Goal: Use online tool/utility: Utilize a website feature to perform a specific function

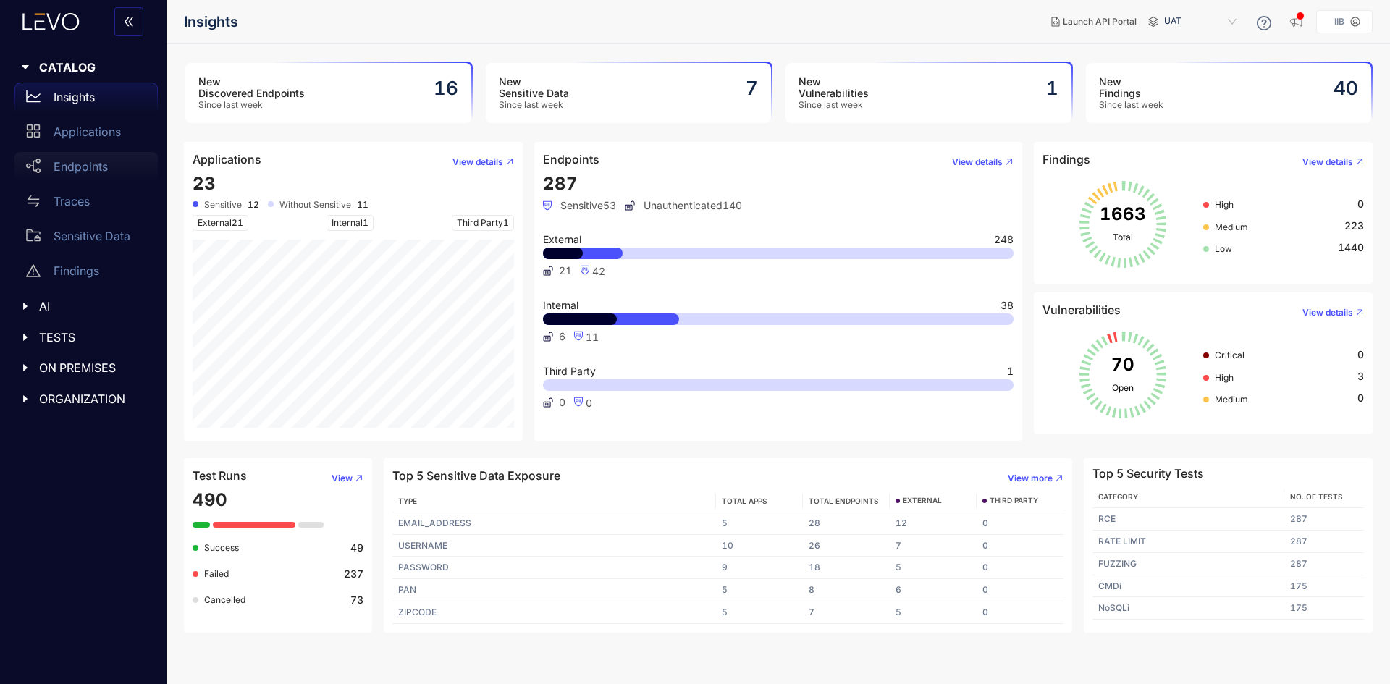
click at [85, 157] on div "Endpoints" at bounding box center [85, 166] width 143 height 29
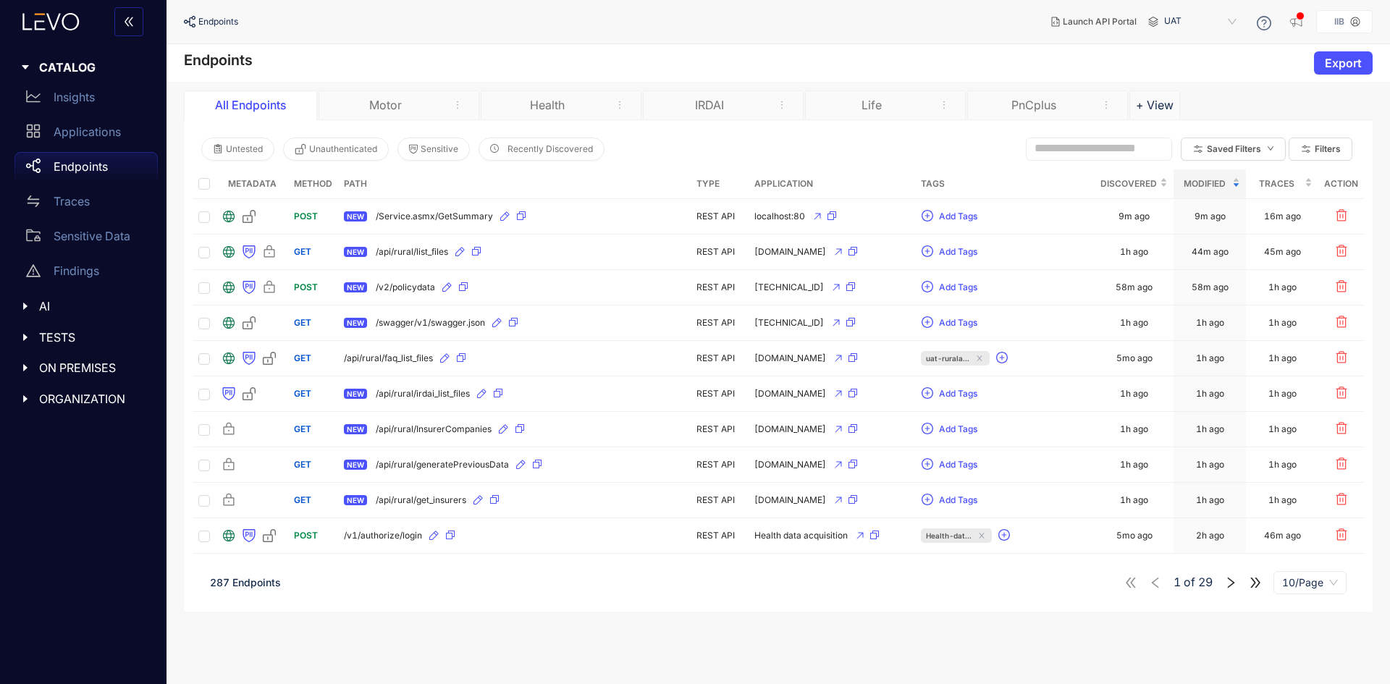
click at [409, 96] on div "Motor" at bounding box center [398, 104] width 161 height 29
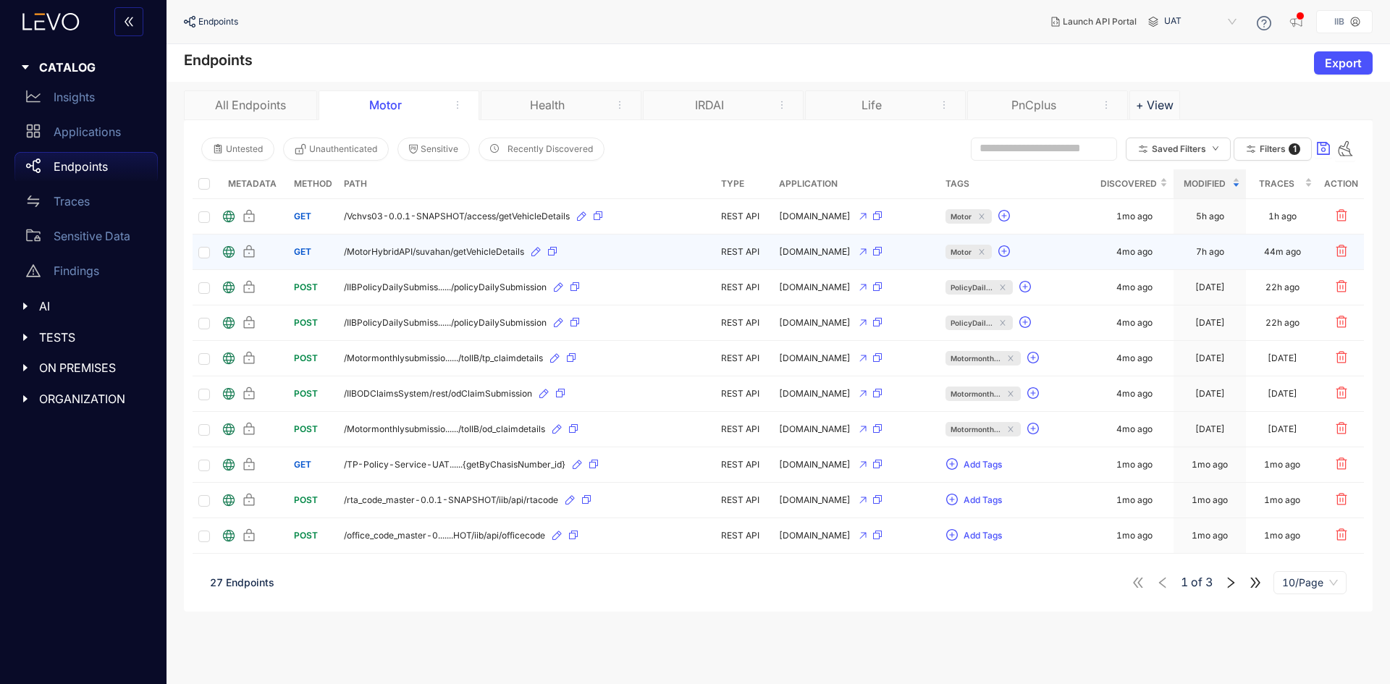
click at [426, 242] on div "/MotorHybridAPI/suvahan/getVehicleDetails" at bounding box center [527, 251] width 366 height 23
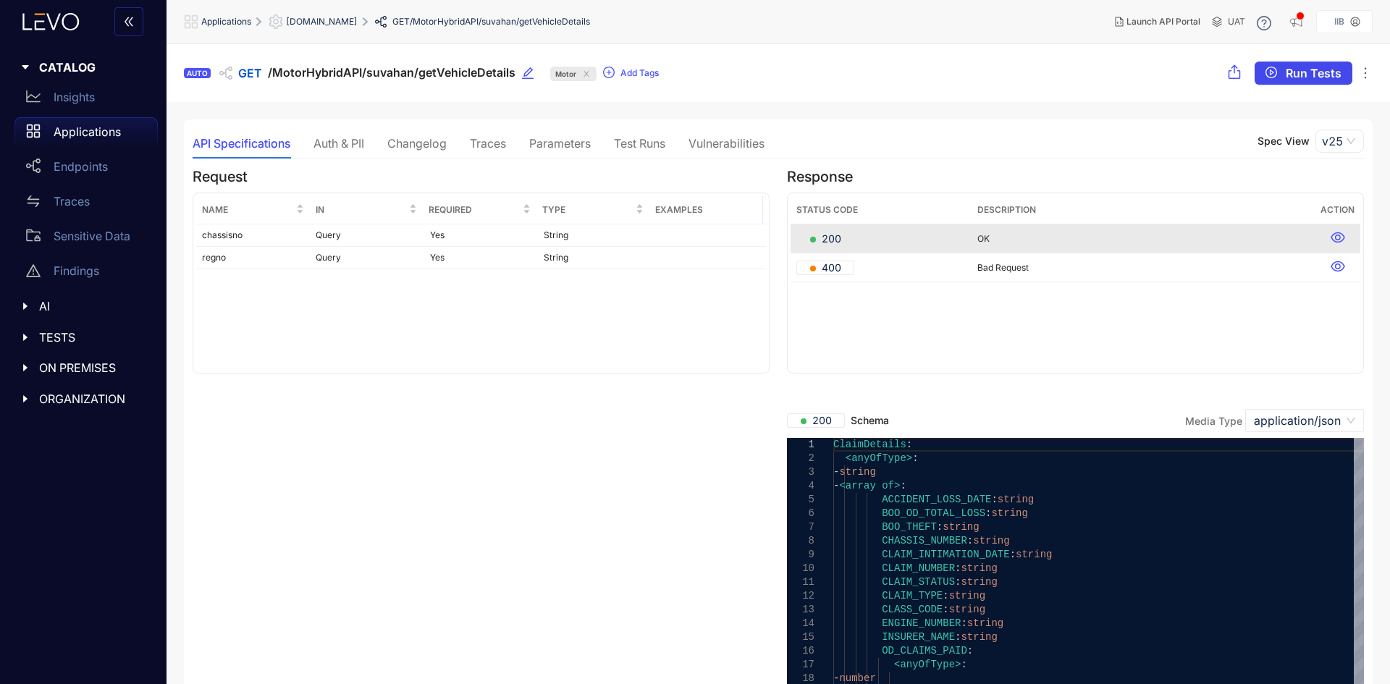
click at [1314, 67] on span "Run Tests" at bounding box center [1313, 73] width 56 height 13
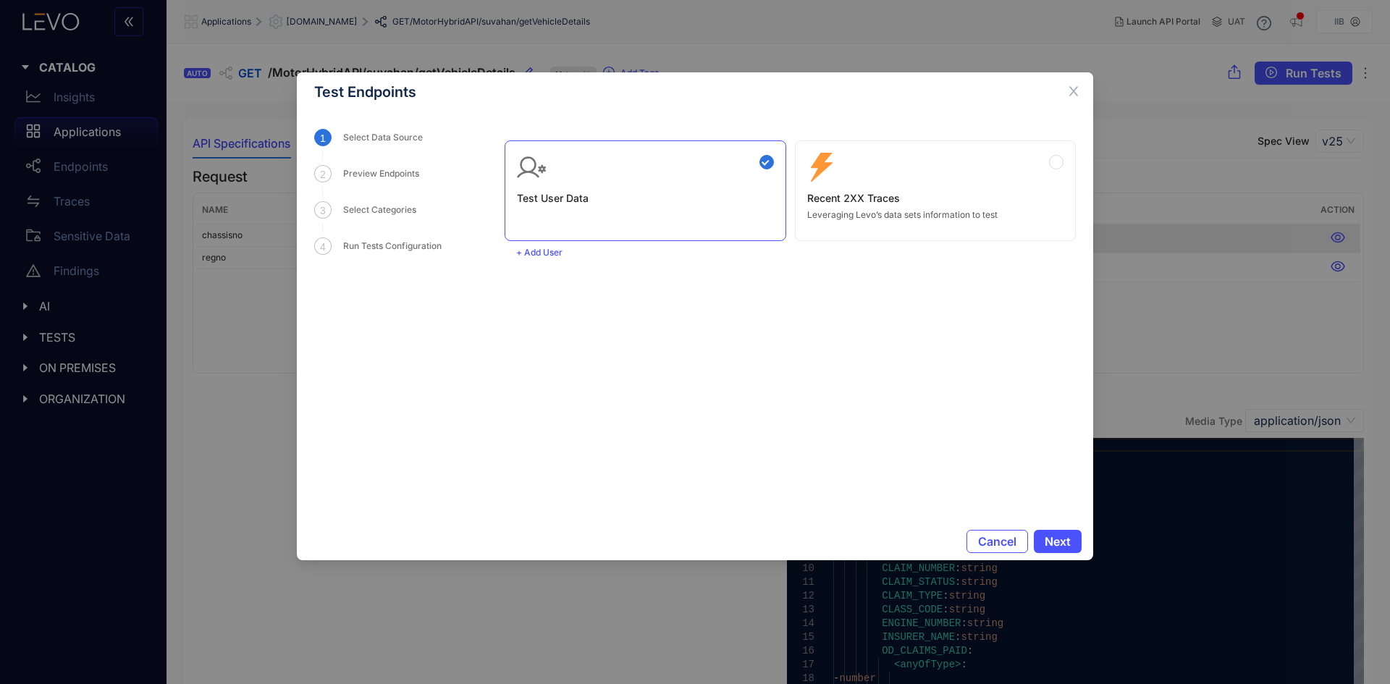
click at [913, 170] on div "Zero Config Recent 2XX Traces Leveraging Levo’s data sets information to test" at bounding box center [935, 186] width 257 height 67
click at [1066, 536] on span "Next" at bounding box center [1057, 541] width 26 height 13
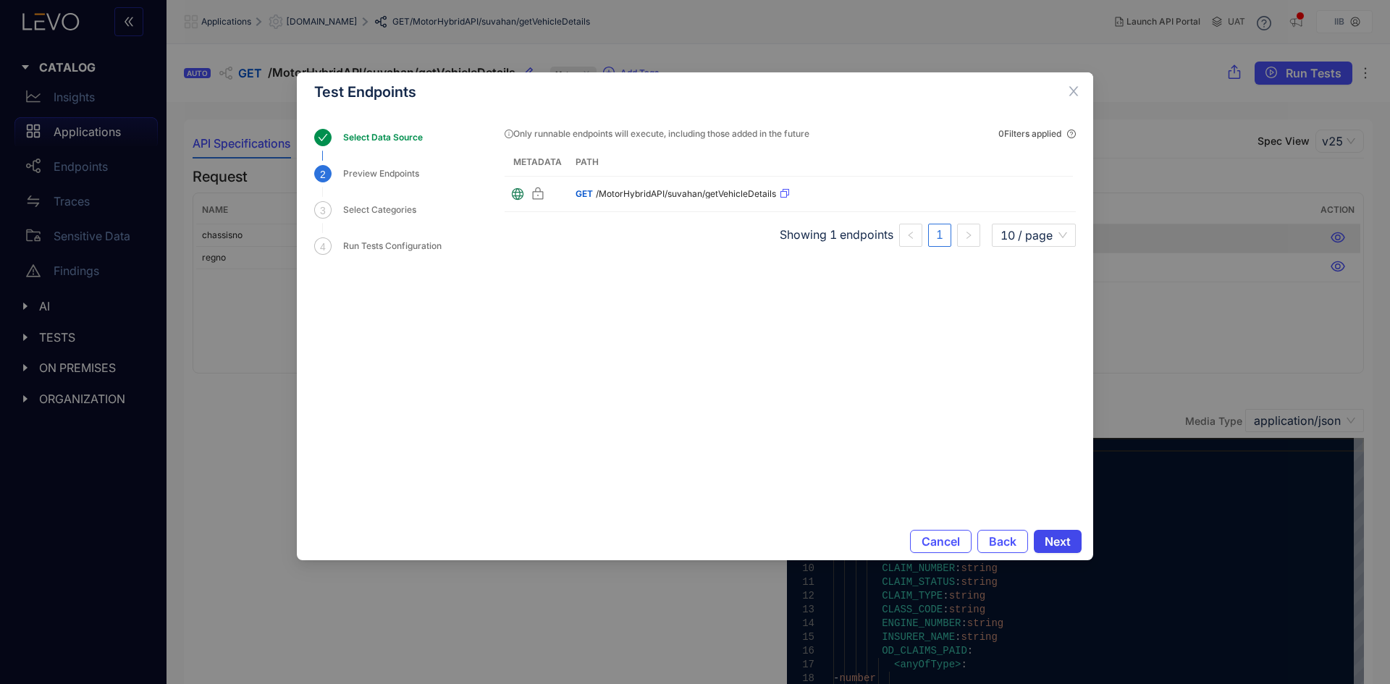
click at [1053, 539] on span "Next" at bounding box center [1057, 541] width 26 height 13
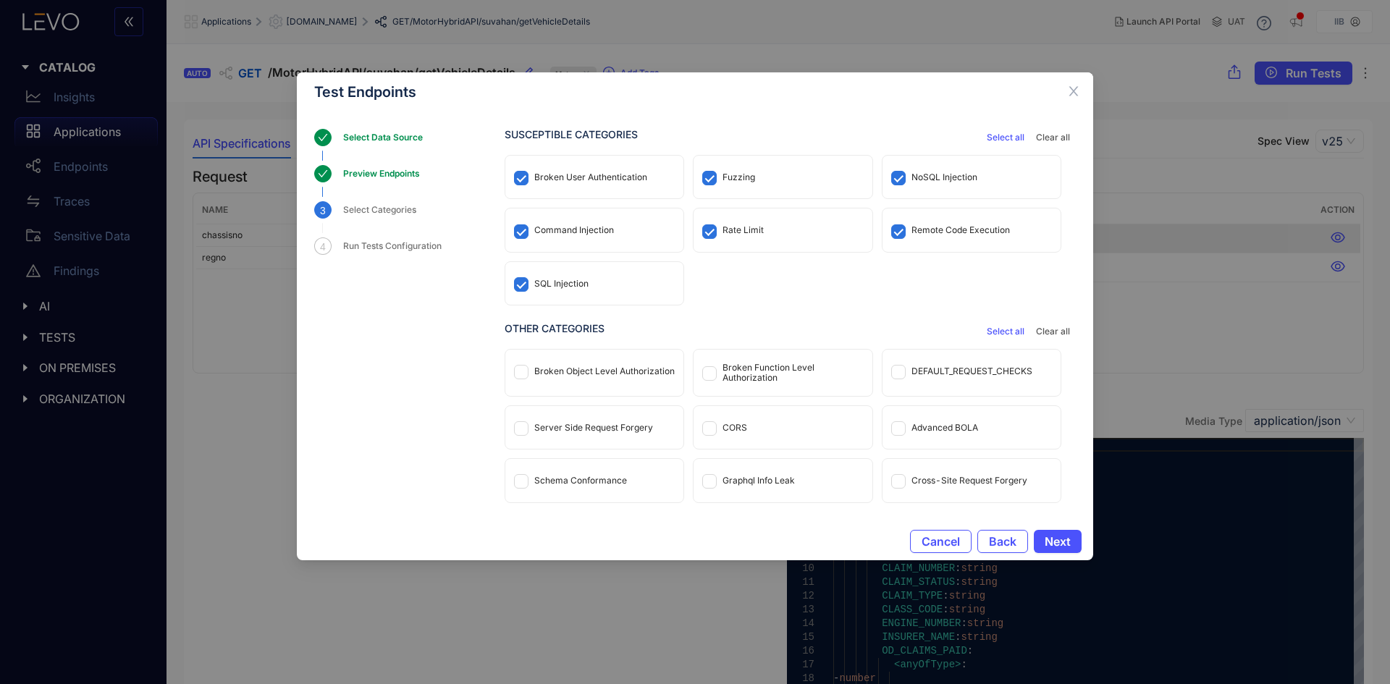
click at [751, 426] on div "CORS" at bounding box center [782, 427] width 178 height 43
click at [778, 363] on div "Broken Function Level Authorization" at bounding box center [792, 373] width 140 height 20
click at [905, 424] on div "Advanced BOLA" at bounding box center [971, 427] width 178 height 43
click at [919, 373] on div "DEFAULT_REQUEST_CHECKS" at bounding box center [971, 371] width 121 height 10
click at [957, 373] on div "DEFAULT_REQUEST_CHECKS" at bounding box center [971, 371] width 121 height 10
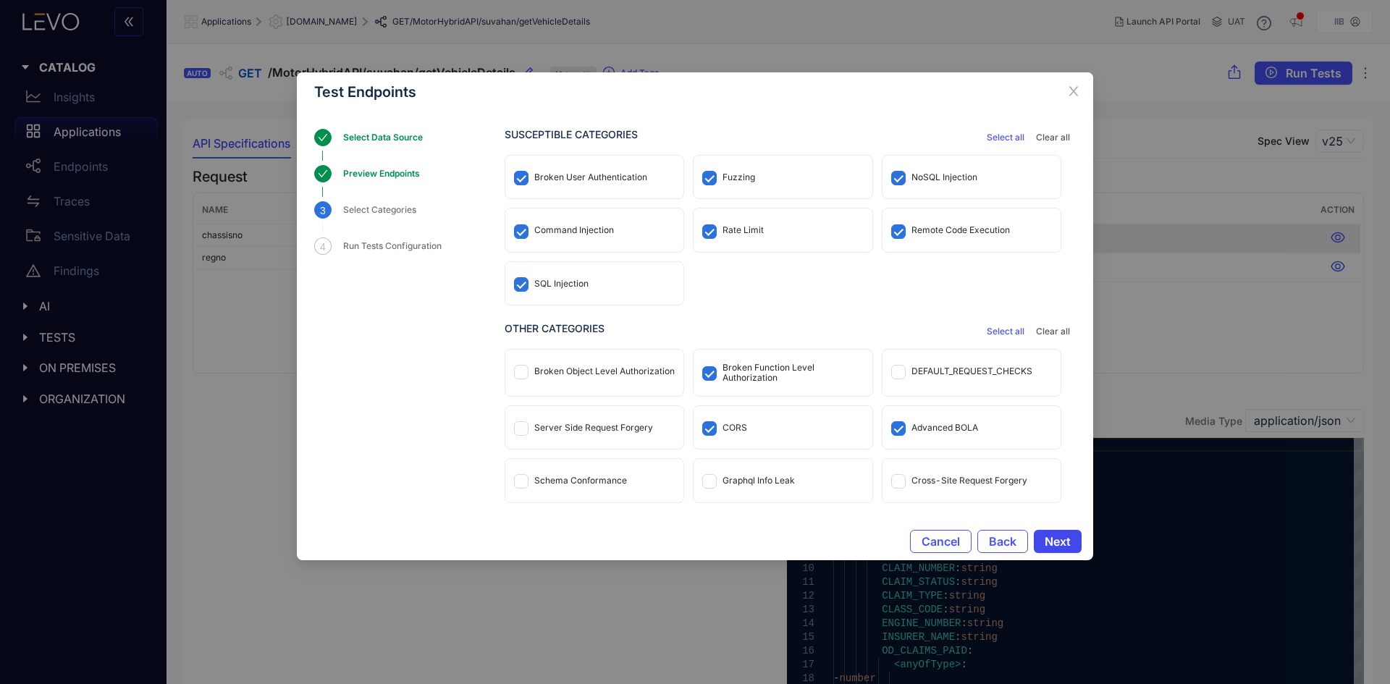
click at [1062, 540] on span "Next" at bounding box center [1057, 541] width 26 height 13
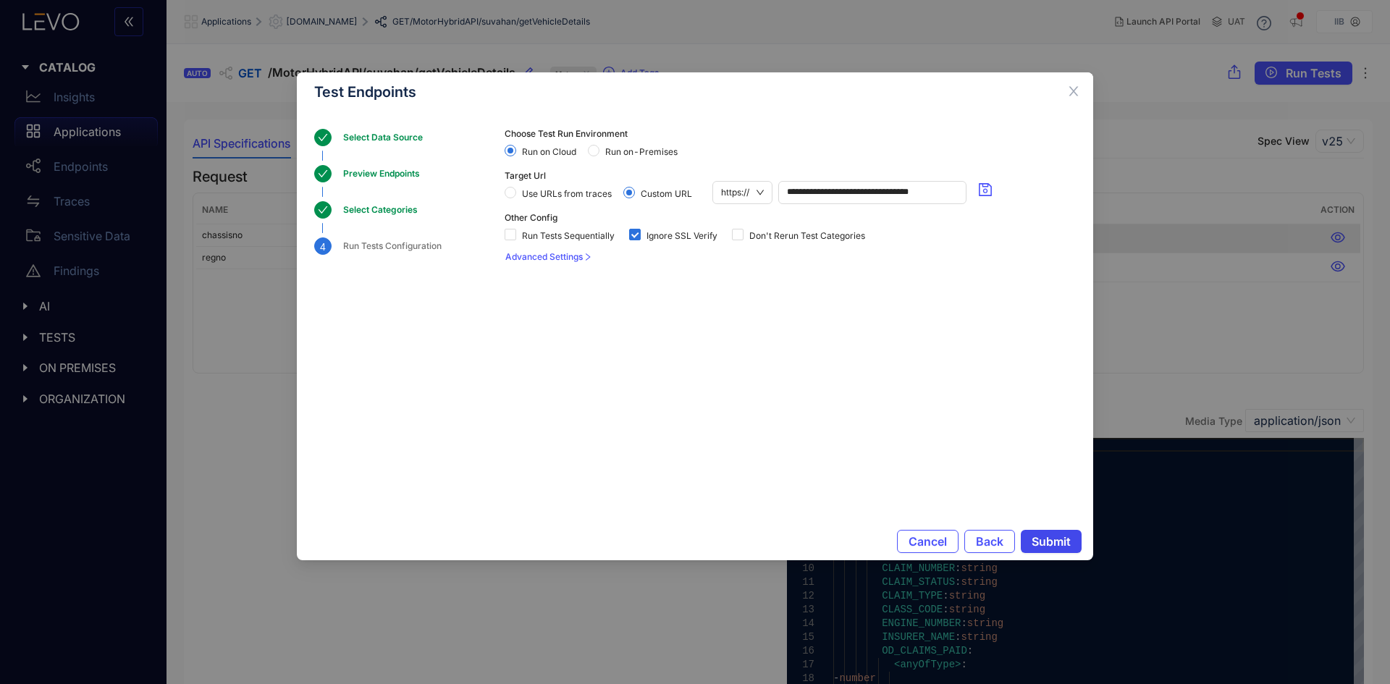
click at [1036, 537] on span "Submit" at bounding box center [1050, 541] width 39 height 13
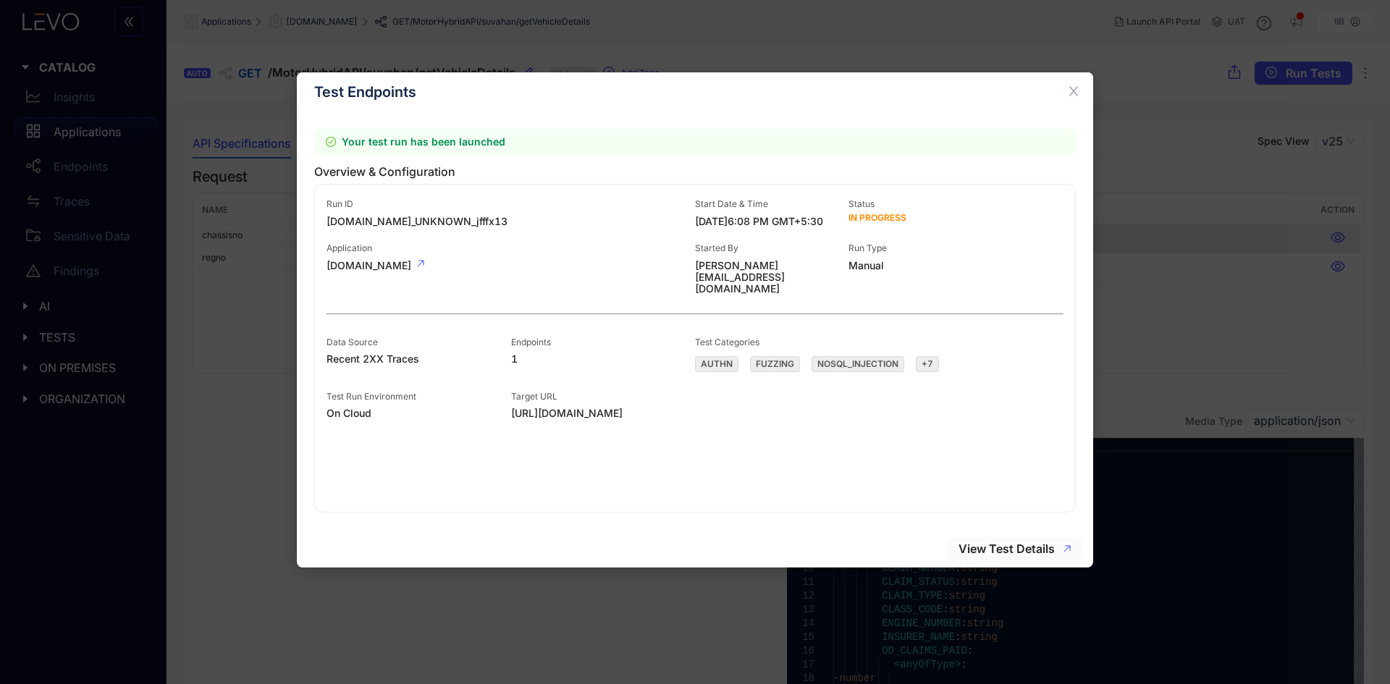
click at [991, 546] on span "View Test Details" at bounding box center [1006, 548] width 96 height 13
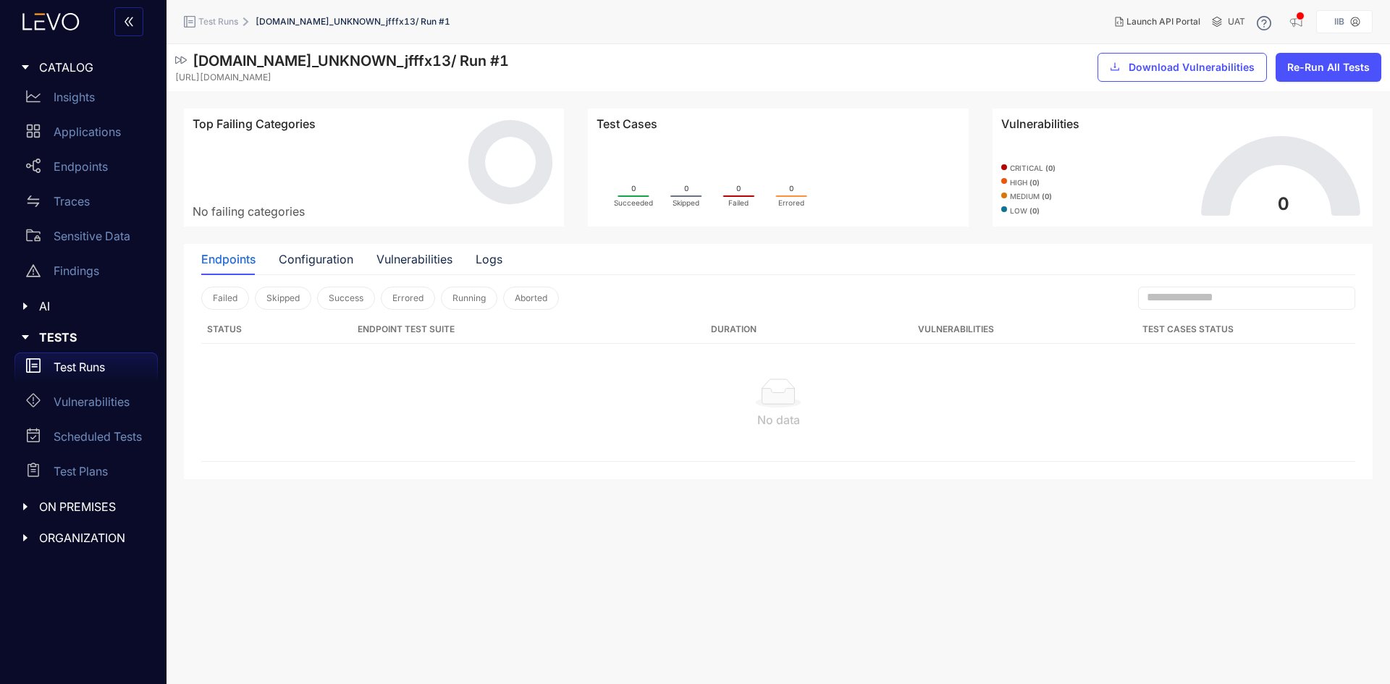
click at [178, 61] on icon at bounding box center [181, 60] width 12 height 12
click at [183, 62] on icon at bounding box center [181, 59] width 12 height 7
click at [299, 261] on div "Configuration" at bounding box center [316, 259] width 75 height 13
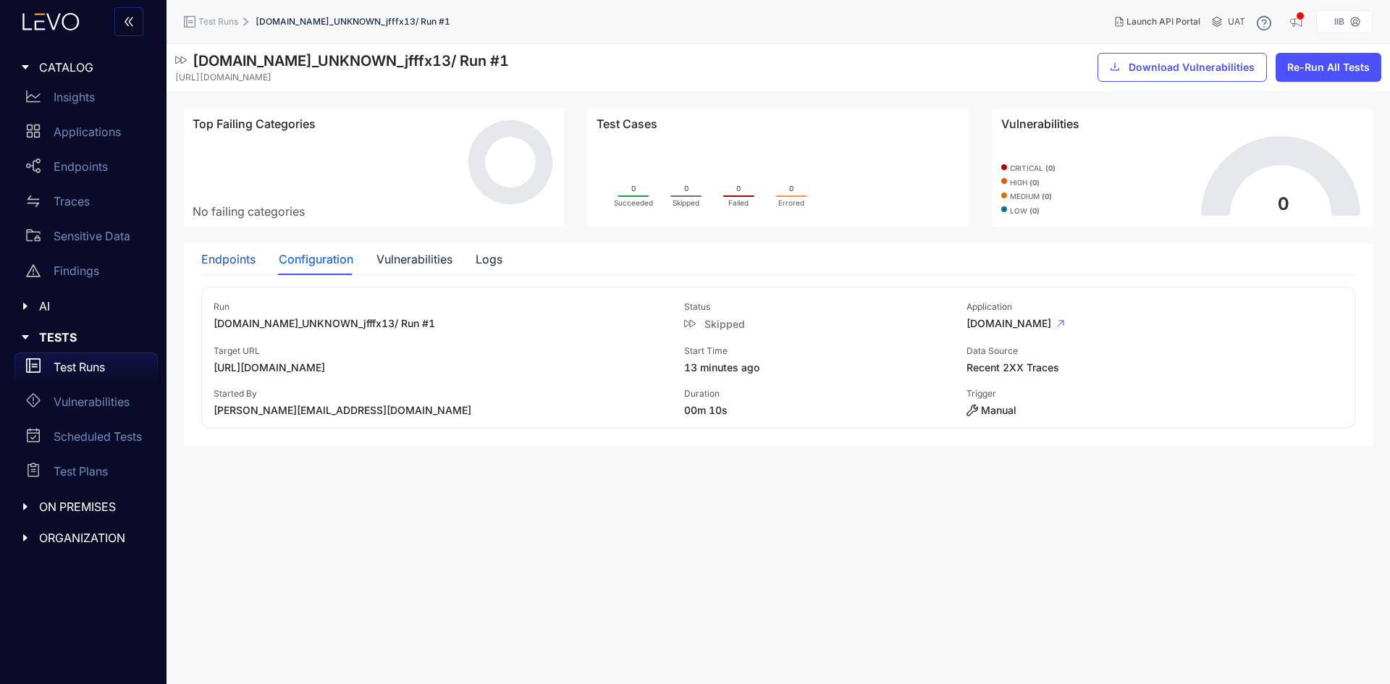
click at [240, 266] on div "Endpoints" at bounding box center [228, 259] width 54 height 13
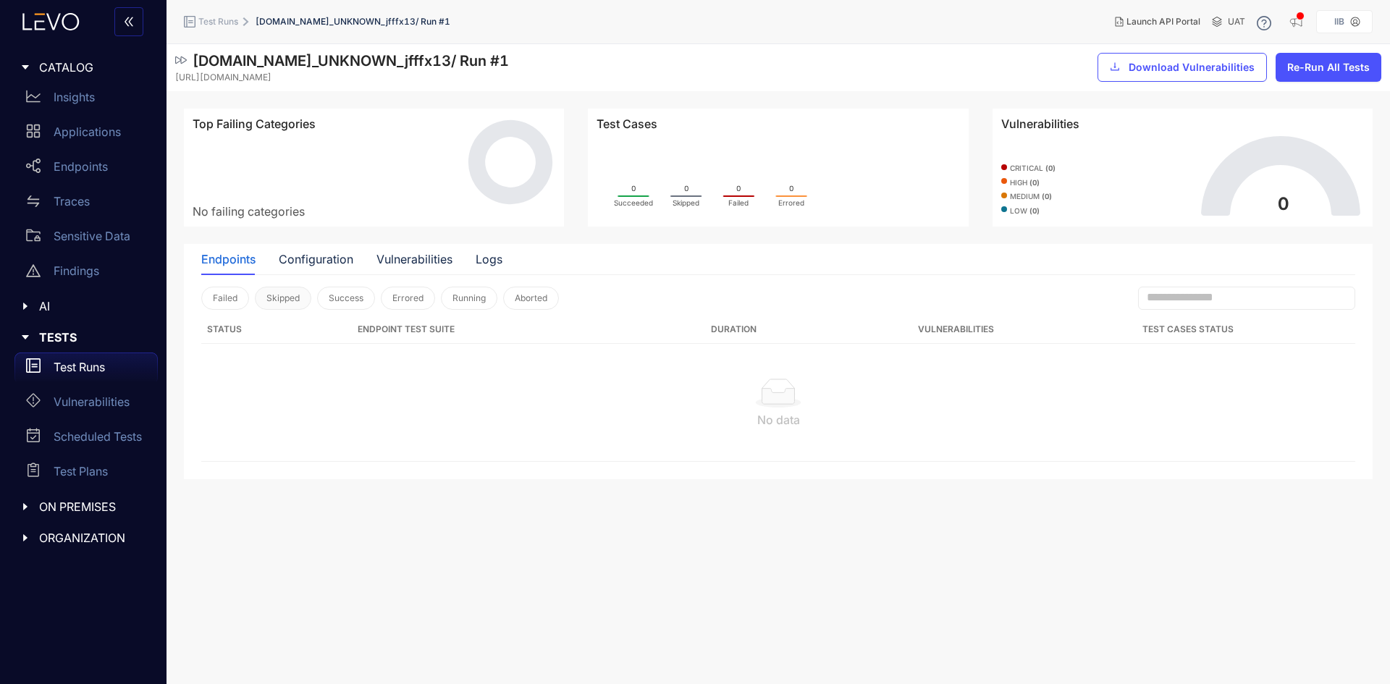
click at [285, 297] on span "Skipped" at bounding box center [282, 298] width 33 height 10
